Goal: Learn about a topic

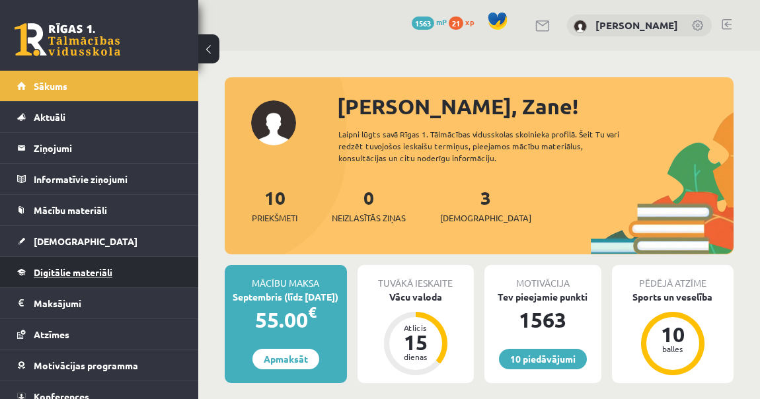
click at [79, 275] on span "Digitālie materiāli" at bounding box center [73, 273] width 79 height 12
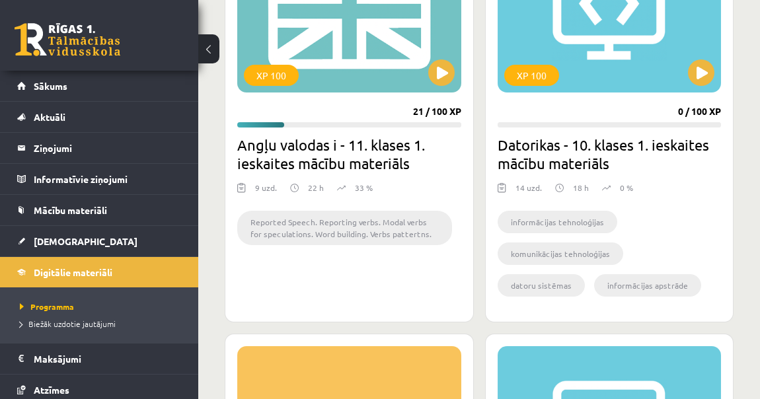
scroll to position [1529, 0]
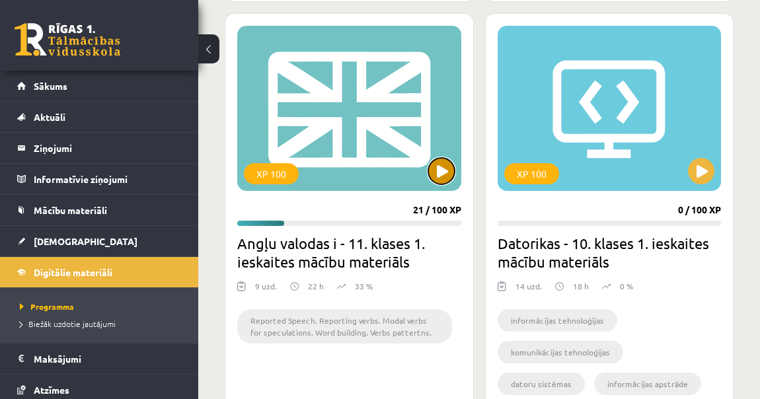
click at [436, 175] on button at bounding box center [442, 171] width 26 height 26
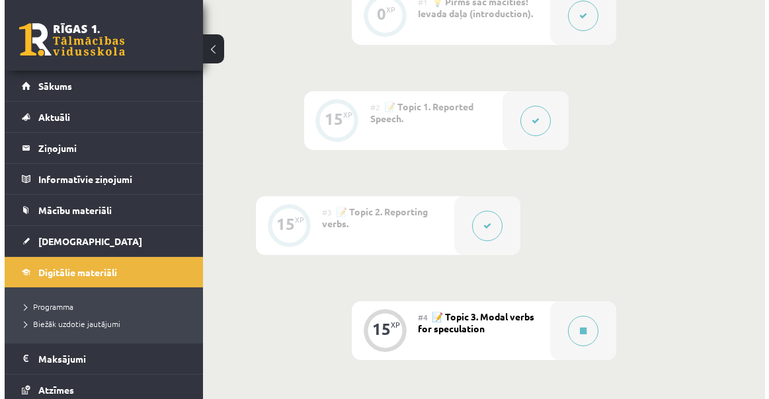
scroll to position [601, 0]
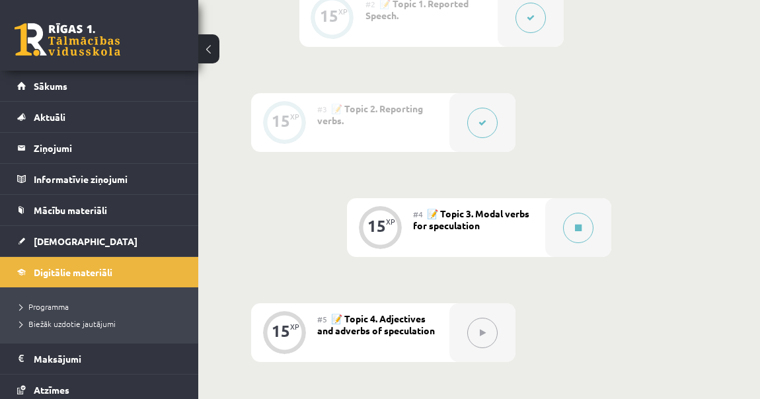
click at [477, 122] on button at bounding box center [483, 123] width 30 height 30
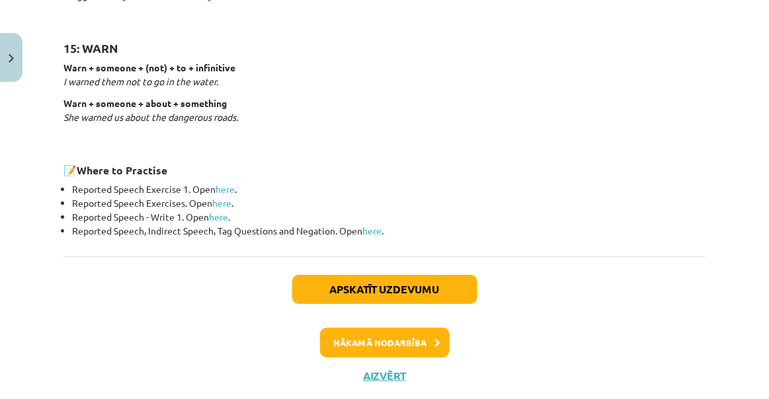
scroll to position [1984, 0]
